Goal: Obtain resource: Obtain resource

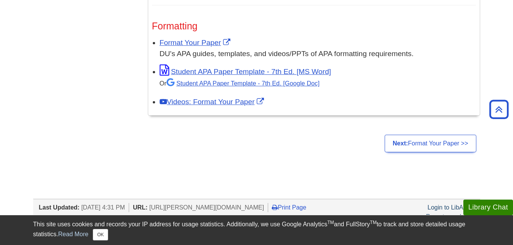
scroll to position [638, 0]
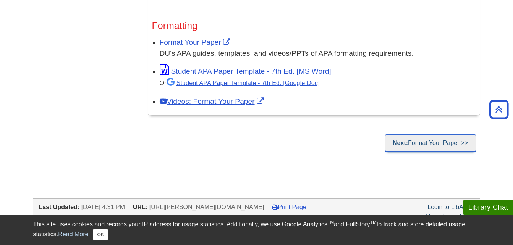
click at [425, 141] on link "Next: Format Your Paper >>" at bounding box center [430, 143] width 91 height 18
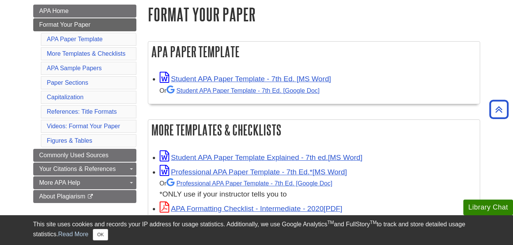
scroll to position [111, 0]
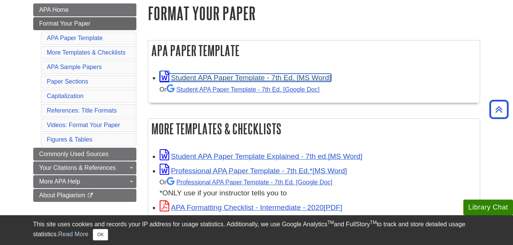
click at [274, 74] on link "Student APA Paper Template - 7th Ed. [MS Word]" at bounding box center [245, 78] width 171 height 8
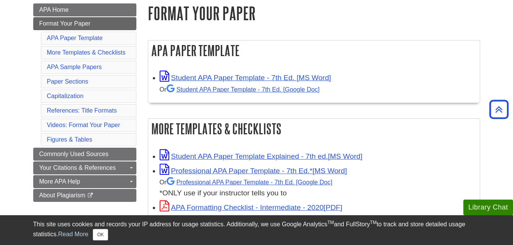
click at [433, 93] on div "Or Student APA Paper Template - 7th Ed. [Google Doc]" at bounding box center [318, 89] width 316 height 11
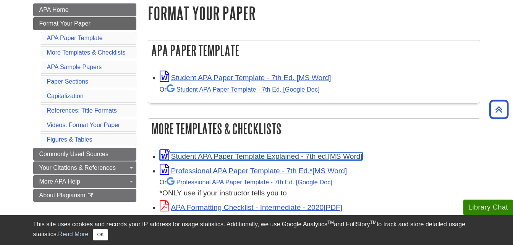
click at [258, 155] on link "Student APA Paper Template Explained - 7th ed." at bounding box center [261, 156] width 203 height 8
